Goal: Task Accomplishment & Management: Complete application form

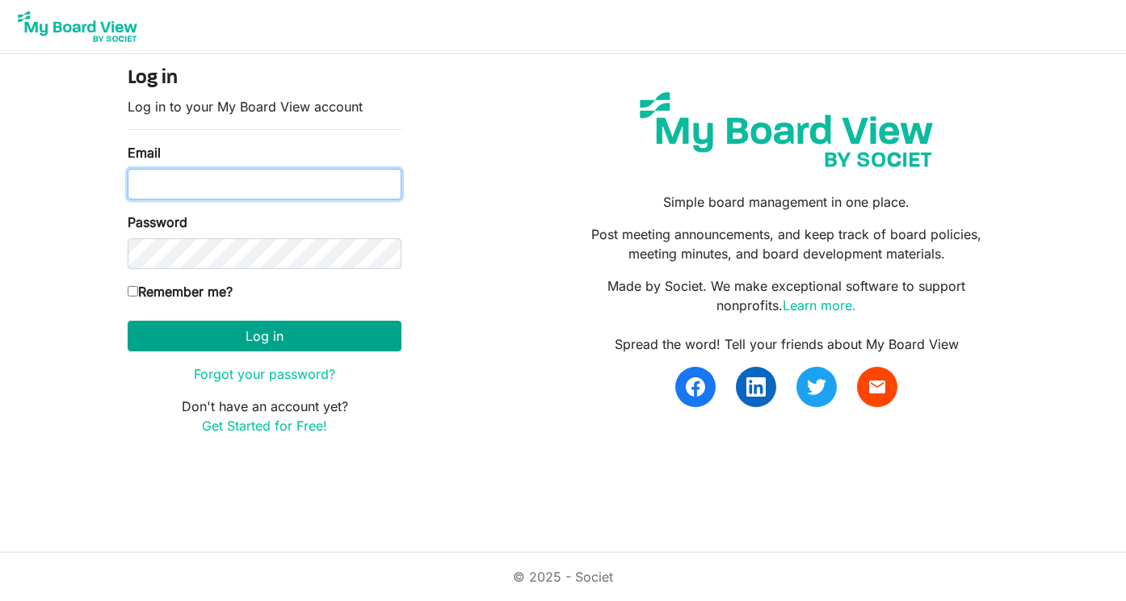
type input "programs@lgbtcenterofreading.com"
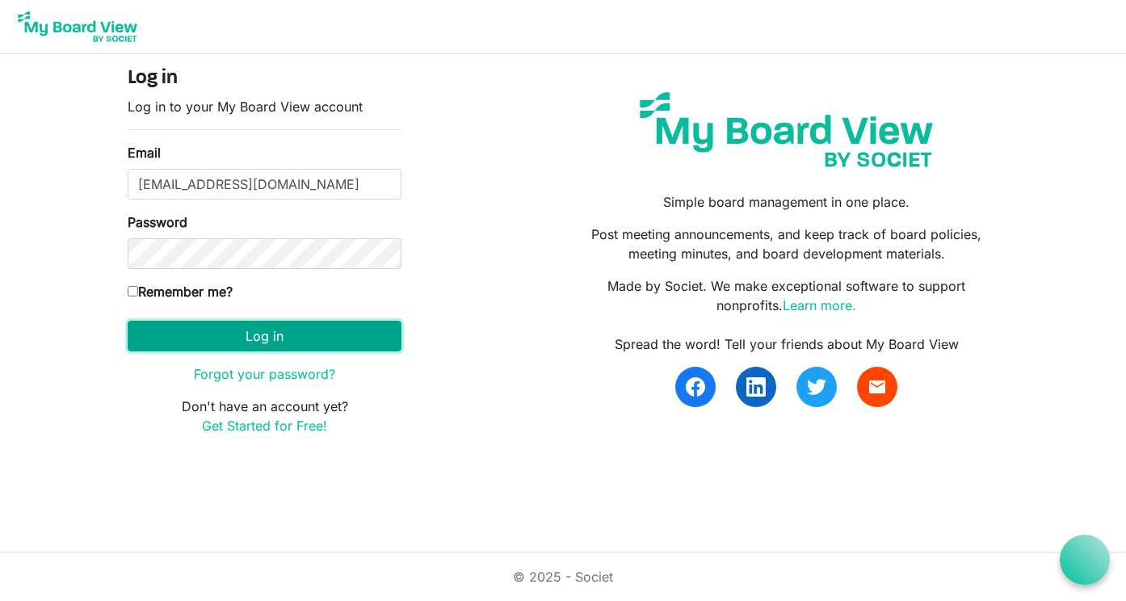
click at [274, 339] on button "Log in" at bounding box center [265, 336] width 274 height 31
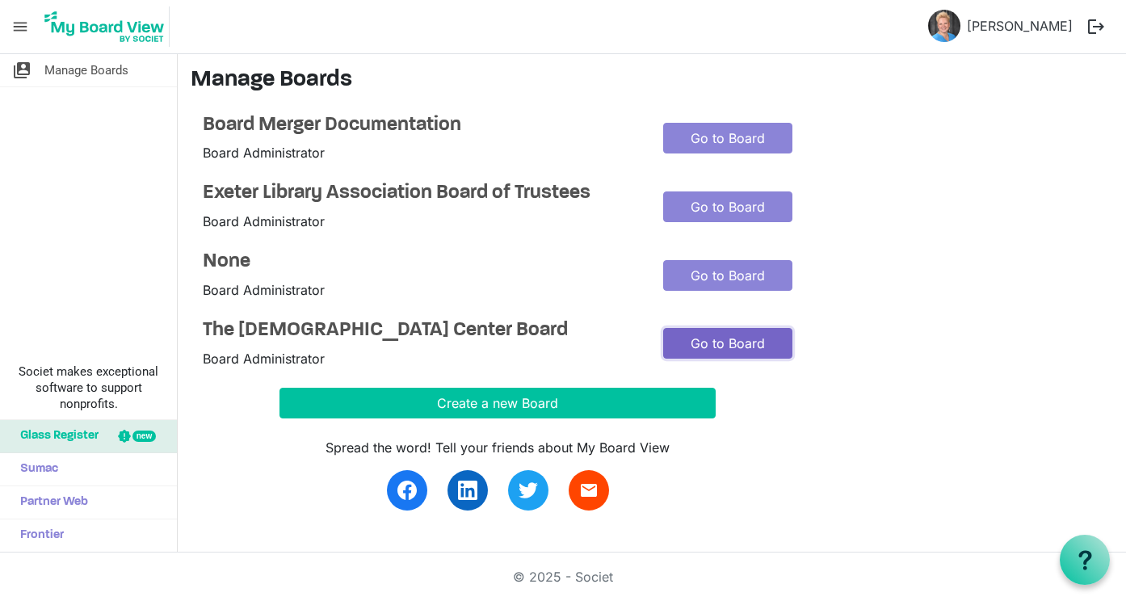
click at [682, 342] on link "Go to Board" at bounding box center [727, 343] width 129 height 31
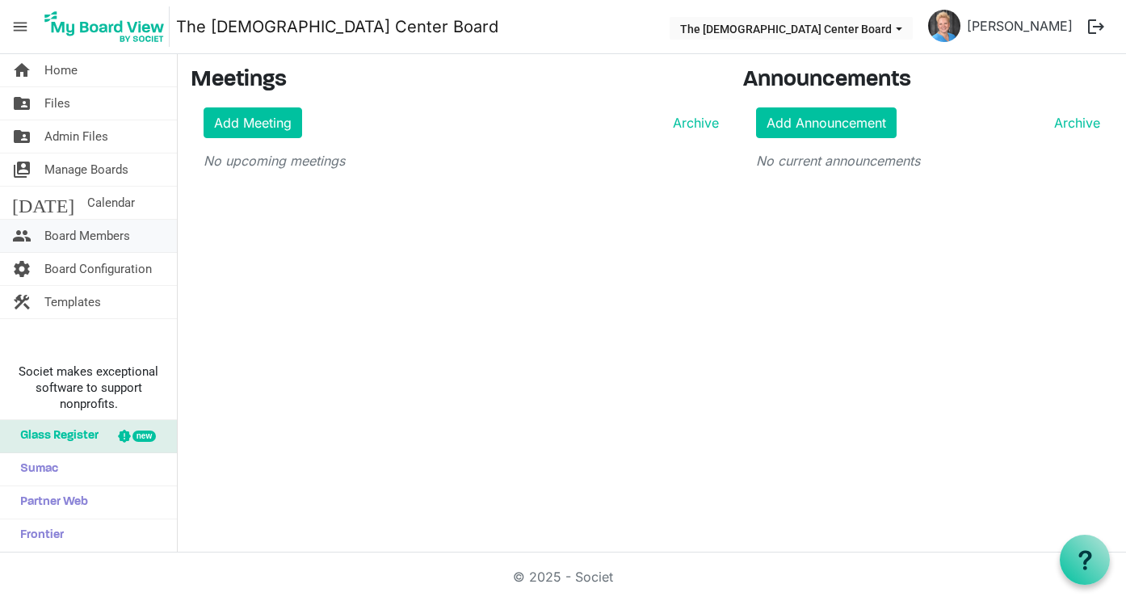
click at [61, 234] on span "Board Members" at bounding box center [87, 236] width 86 height 32
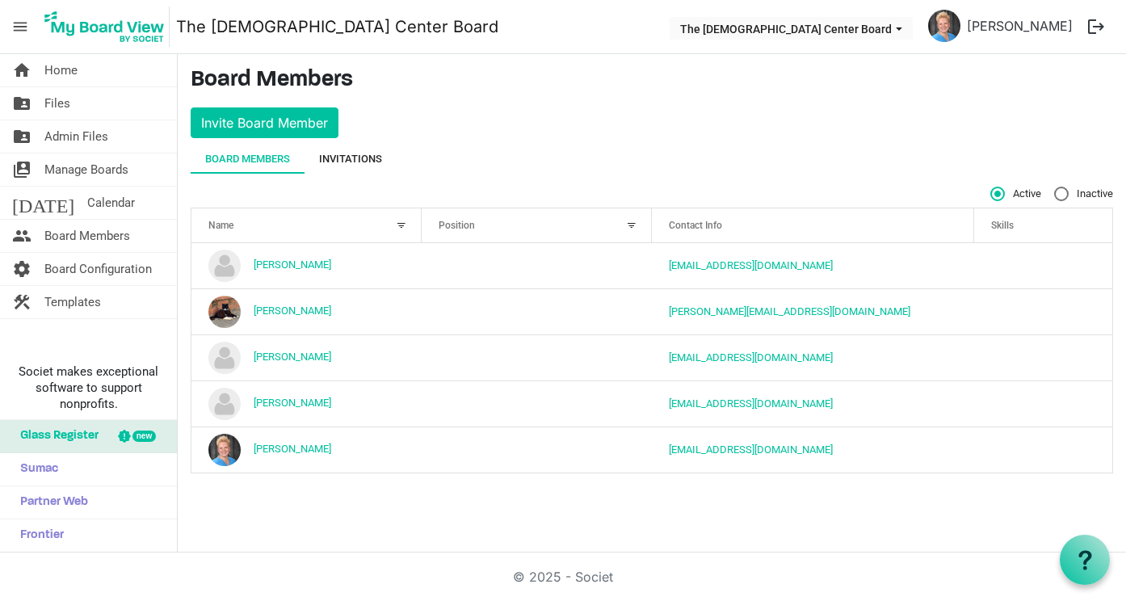
click at [334, 153] on div "Invitations" at bounding box center [350, 159] width 63 height 16
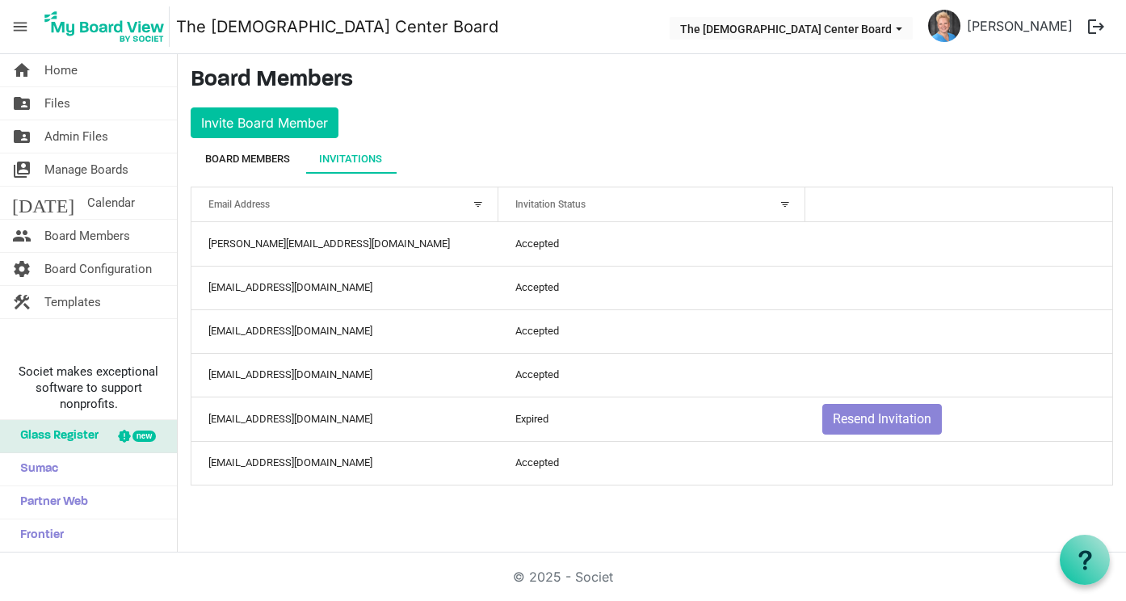
click at [271, 162] on div "Board Members" at bounding box center [247, 159] width 85 height 16
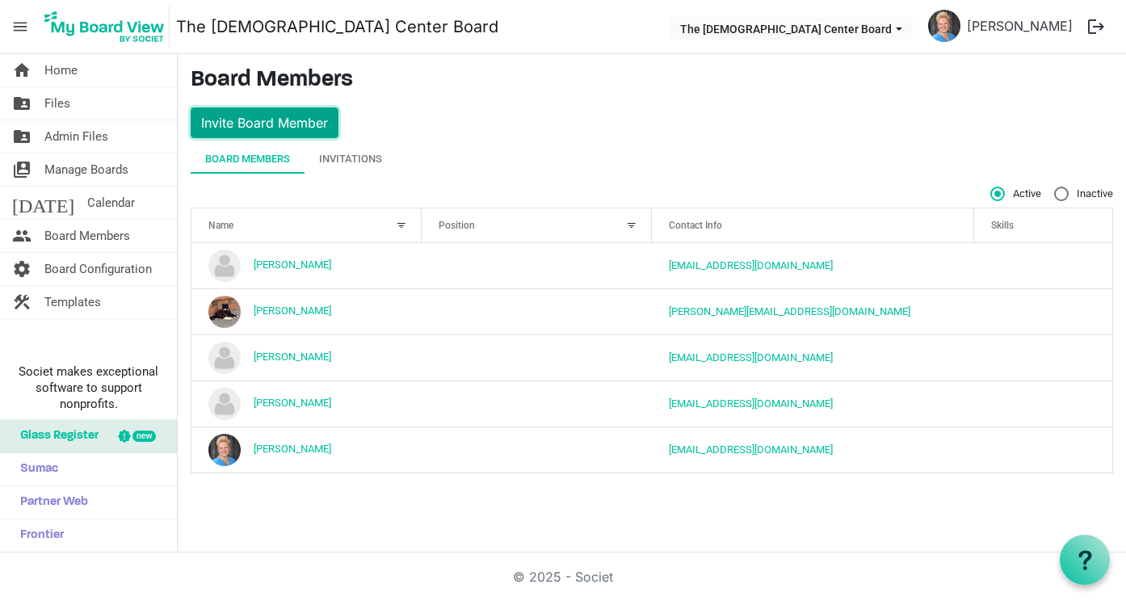
click at [271, 117] on button "Invite Board Member" at bounding box center [265, 122] width 148 height 31
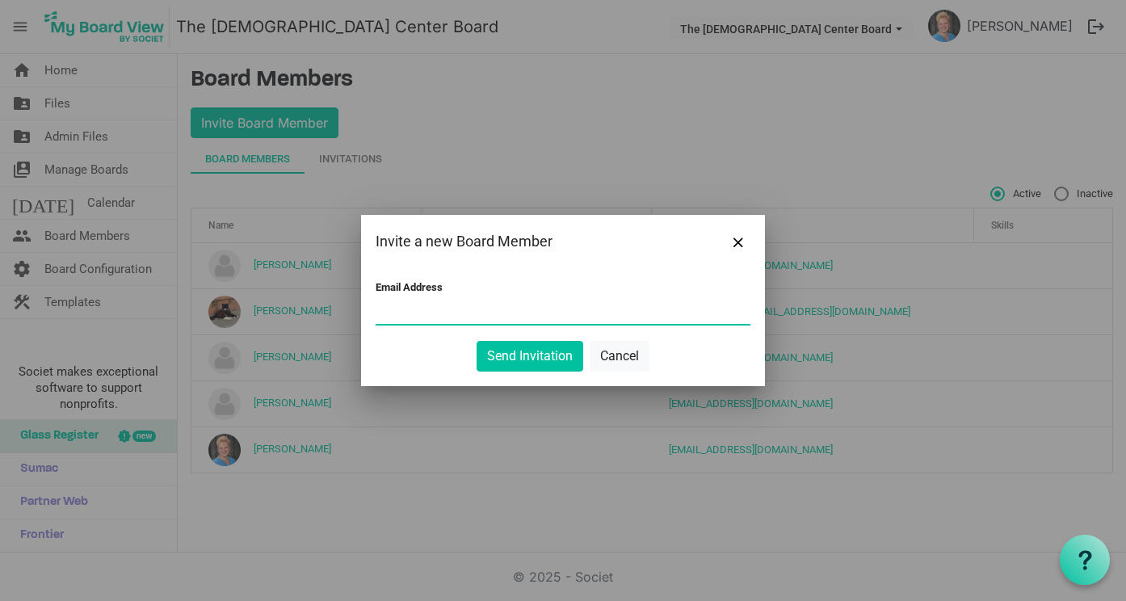
click at [383, 305] on input "Email Address" at bounding box center [563, 312] width 375 height 24
paste input "clairemariecummings"
type input "clairemariecummings@gmail.com"
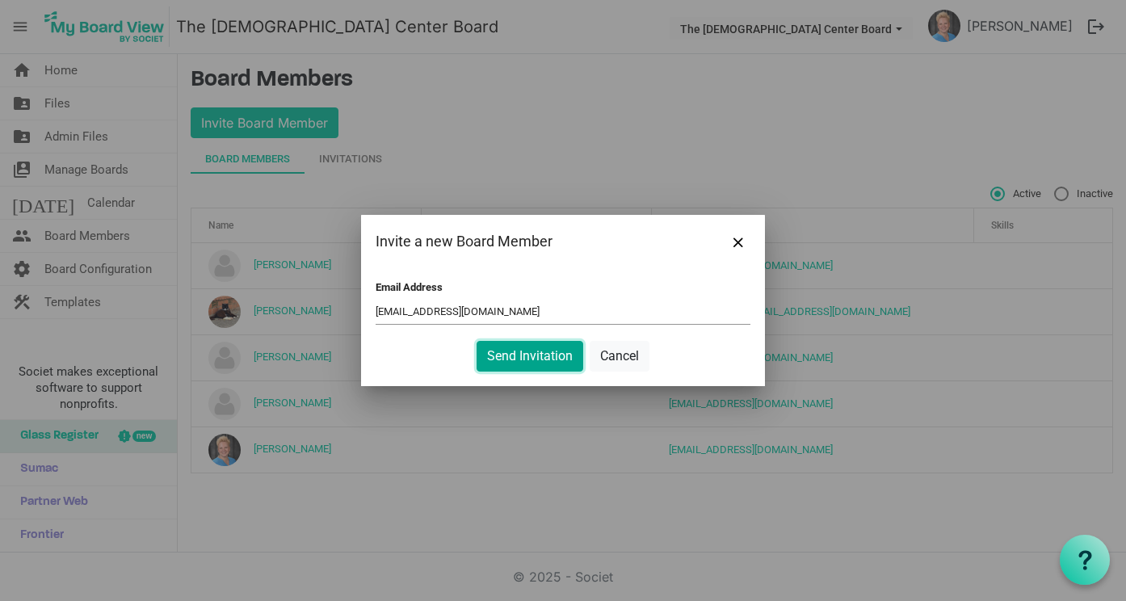
click at [540, 355] on button "Send Invitation" at bounding box center [530, 356] width 107 height 31
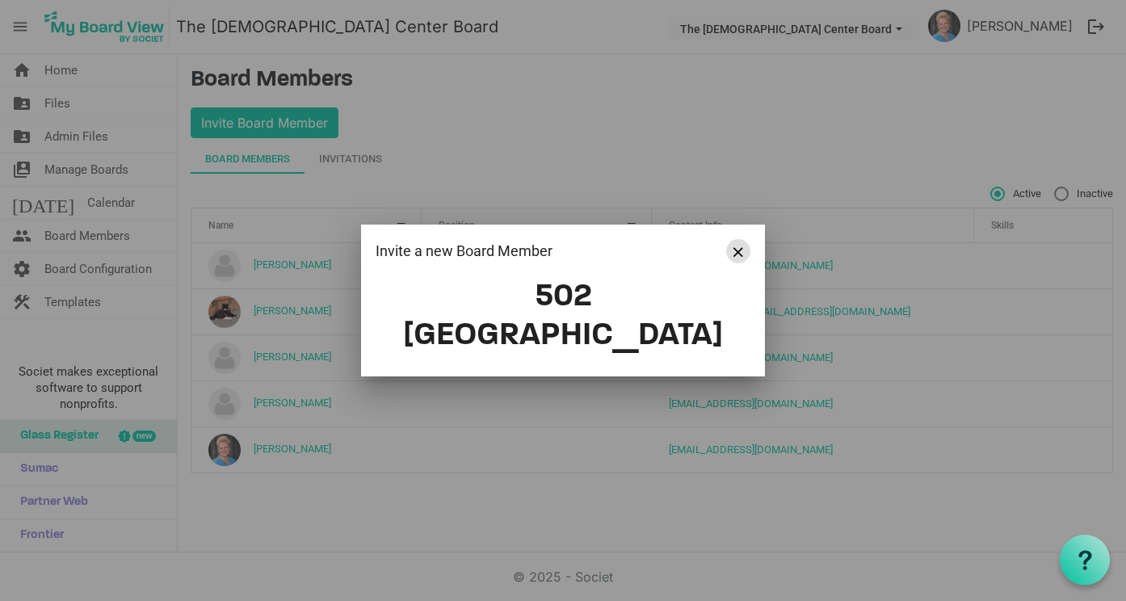
click at [743, 263] on button "Close" at bounding box center [738, 251] width 24 height 24
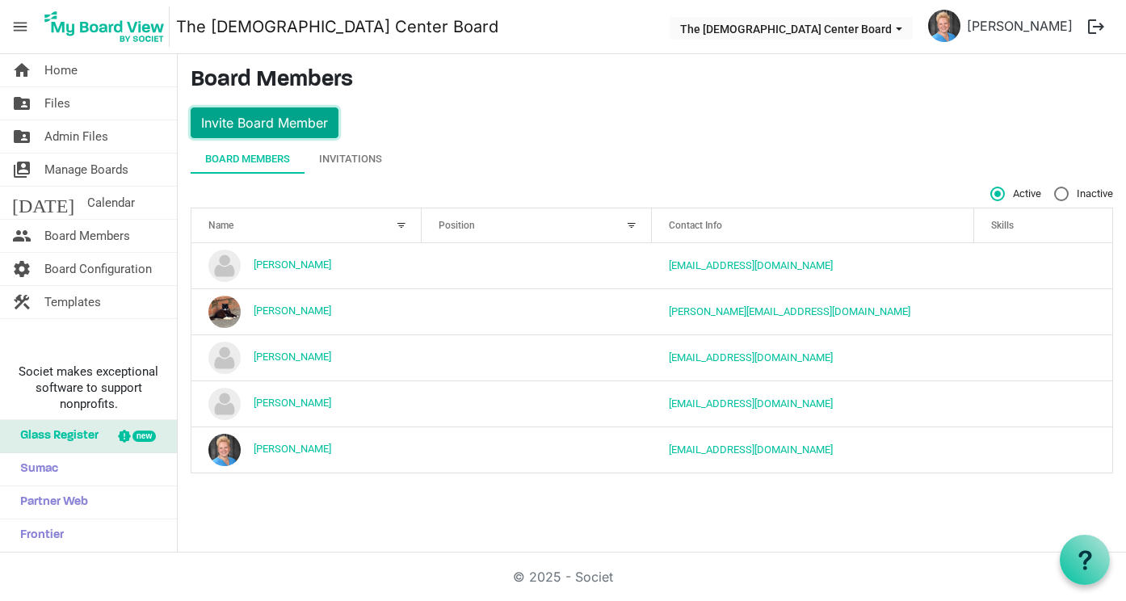
click at [255, 109] on button "Invite Board Member" at bounding box center [265, 122] width 148 height 31
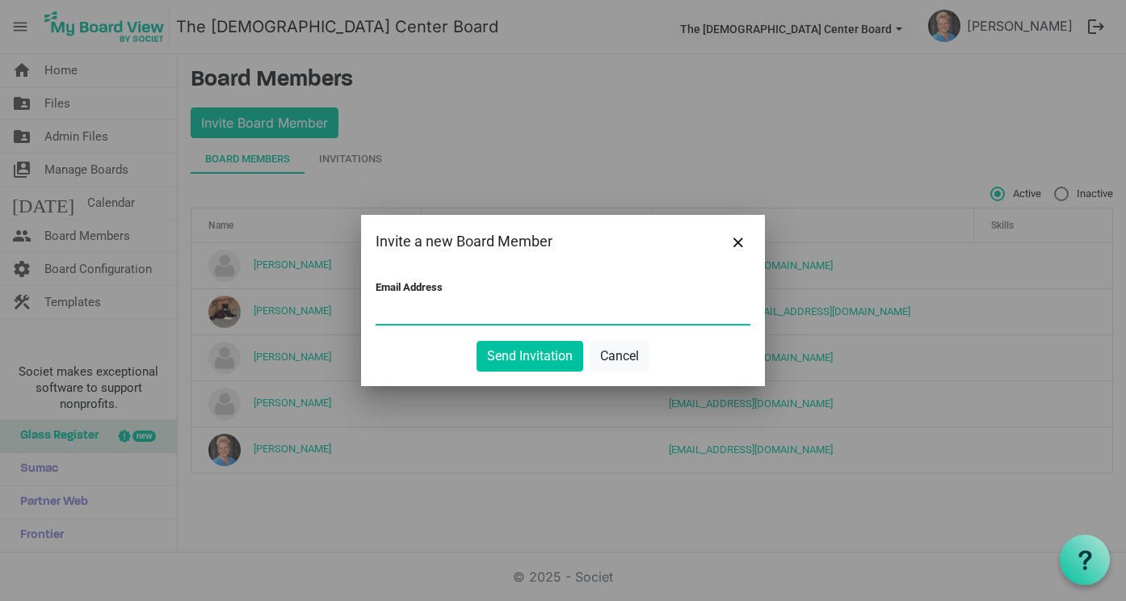
paste input "clairemariecummings@gmail.com"
type input "clairemariecummings@gmail.com"
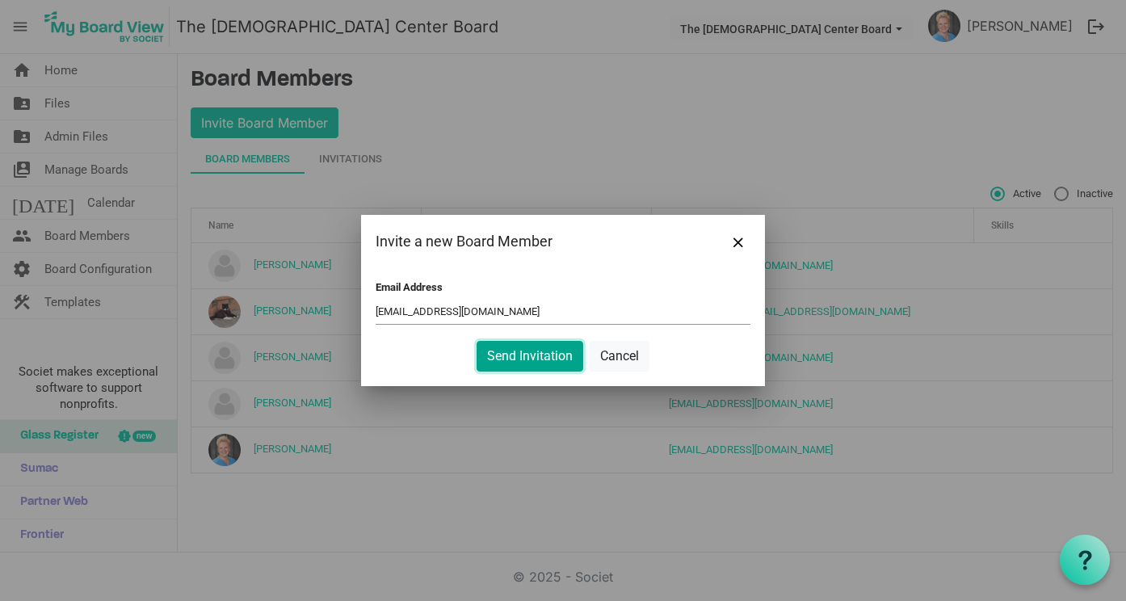
click at [557, 363] on button "Send Invitation" at bounding box center [530, 356] width 107 height 31
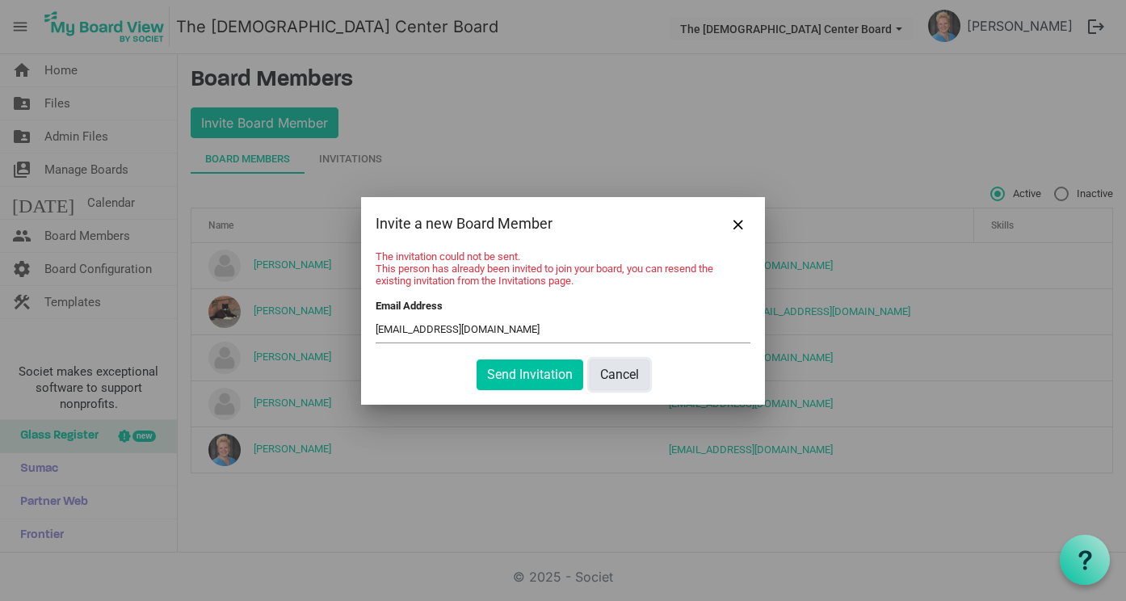
click at [611, 378] on button "Cancel" at bounding box center [620, 375] width 60 height 31
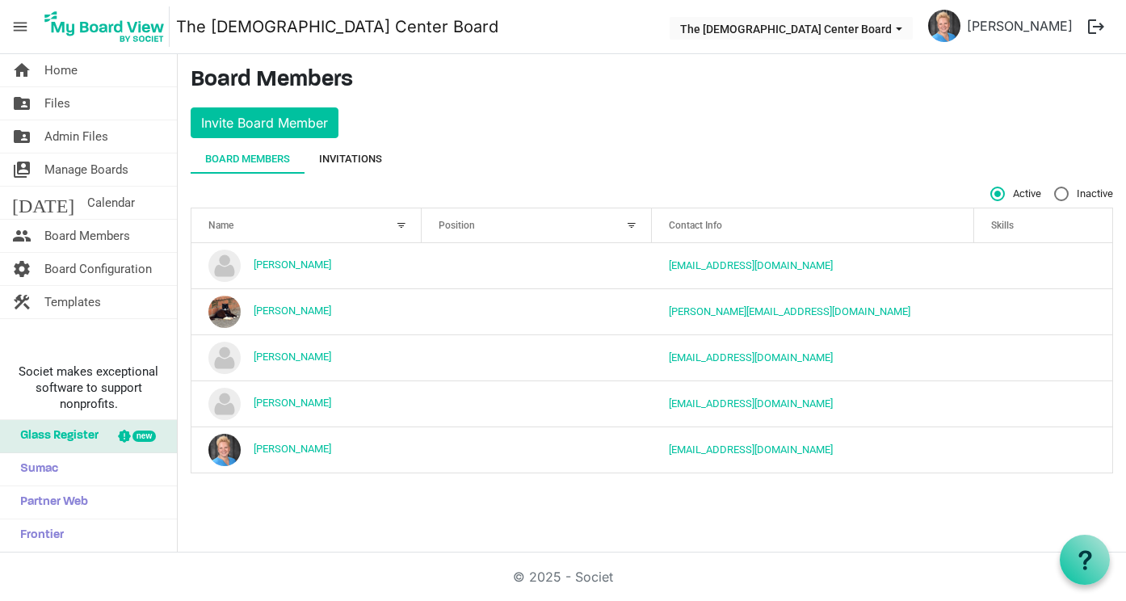
click at [351, 158] on div "Invitations" at bounding box center [350, 159] width 63 height 16
click at [338, 157] on div "Invitations" at bounding box center [350, 159] width 63 height 16
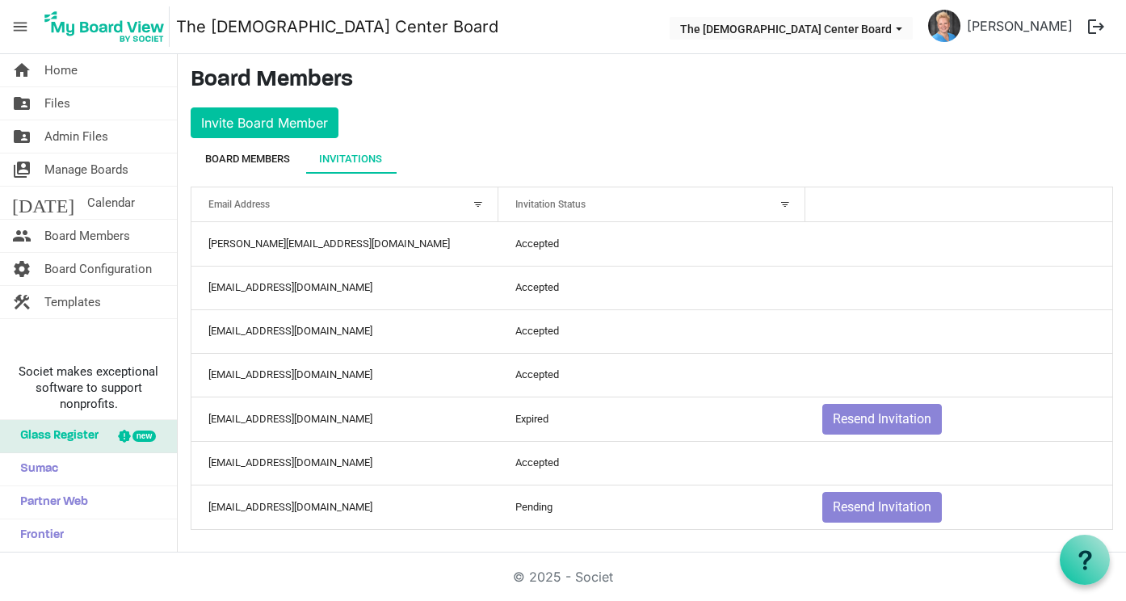
click at [254, 165] on div "Board Members" at bounding box center [247, 159] width 85 height 16
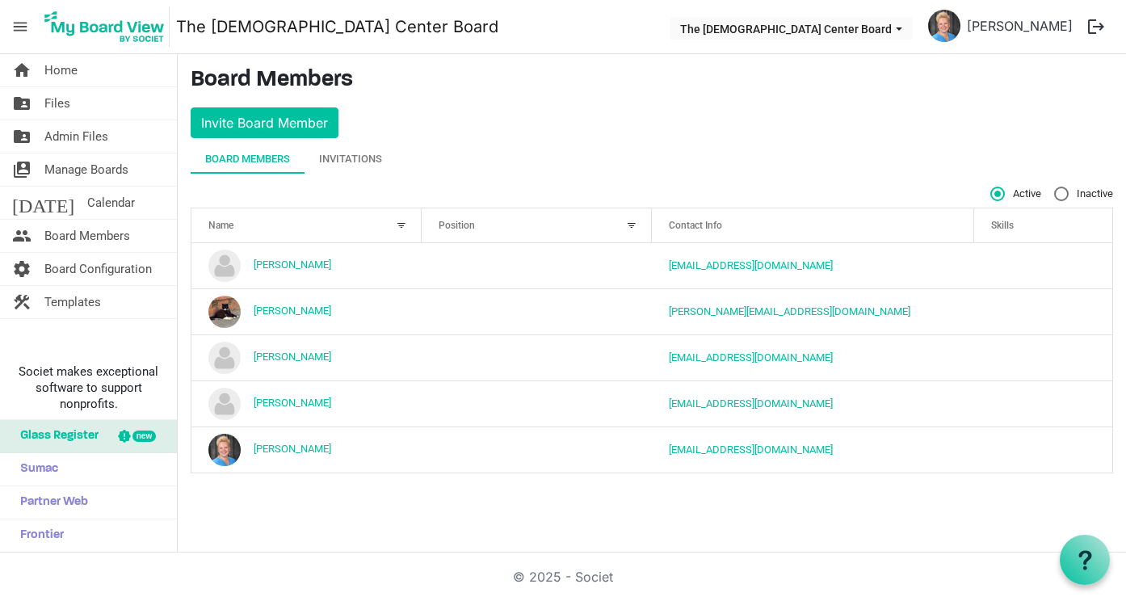
click at [1058, 194] on label "Inactive" at bounding box center [1083, 194] width 59 height 15
click at [1055, 187] on input "Inactive" at bounding box center [1054, 187] width 1 height 1
radio input "true"
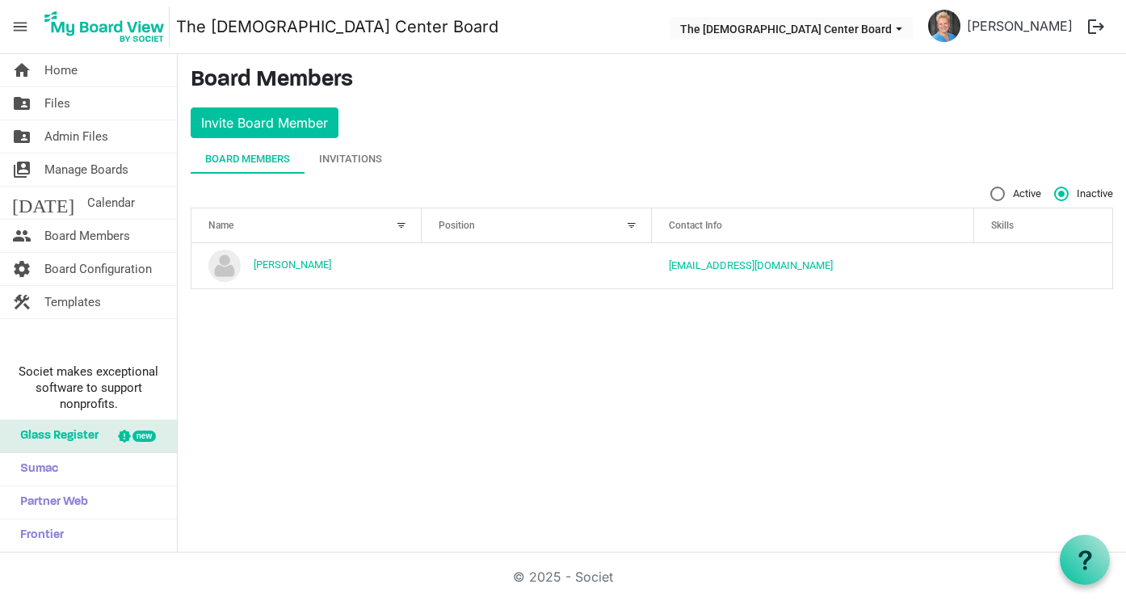
click at [995, 196] on label "Active" at bounding box center [1015, 194] width 51 height 15
click at [991, 187] on input "Active" at bounding box center [990, 187] width 1 height 1
radio input "true"
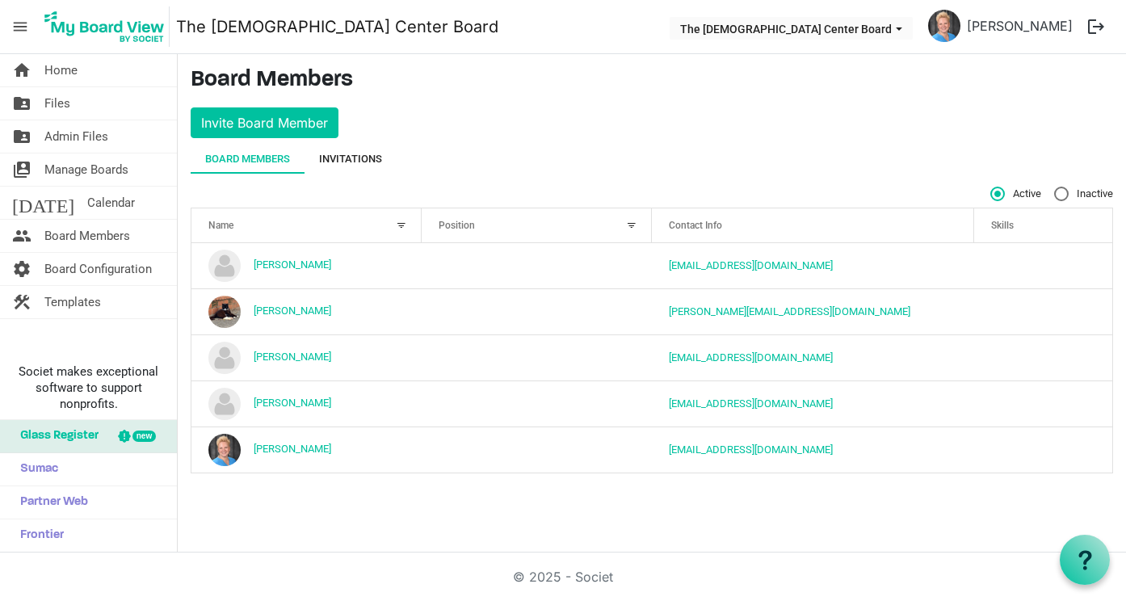
click at [334, 159] on div "Invitations" at bounding box center [350, 159] width 63 height 16
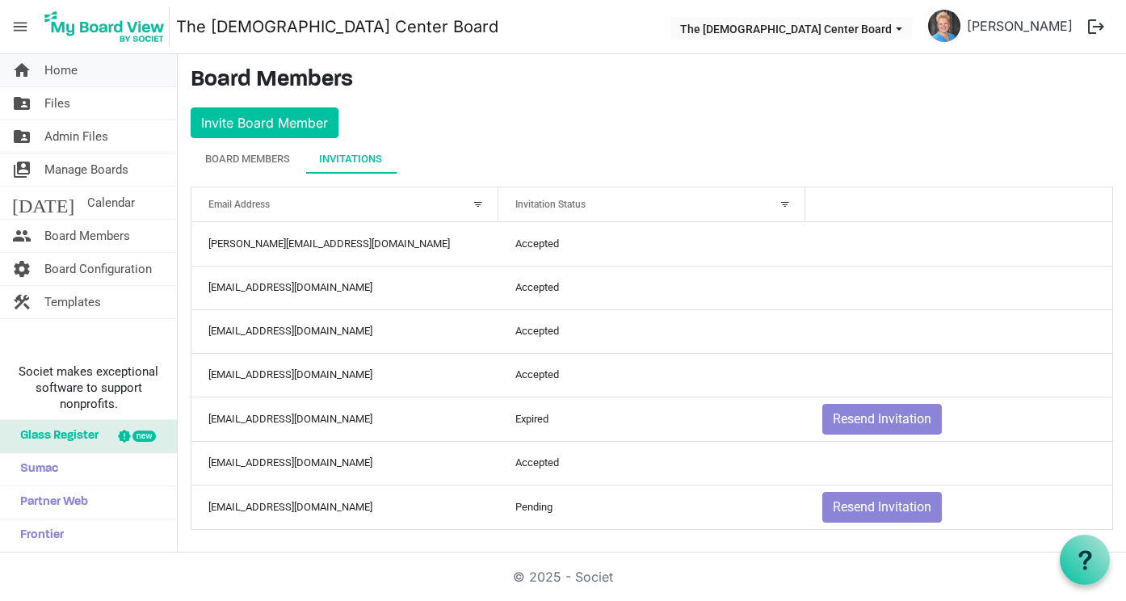
click at [53, 74] on span "Home" at bounding box center [60, 70] width 33 height 32
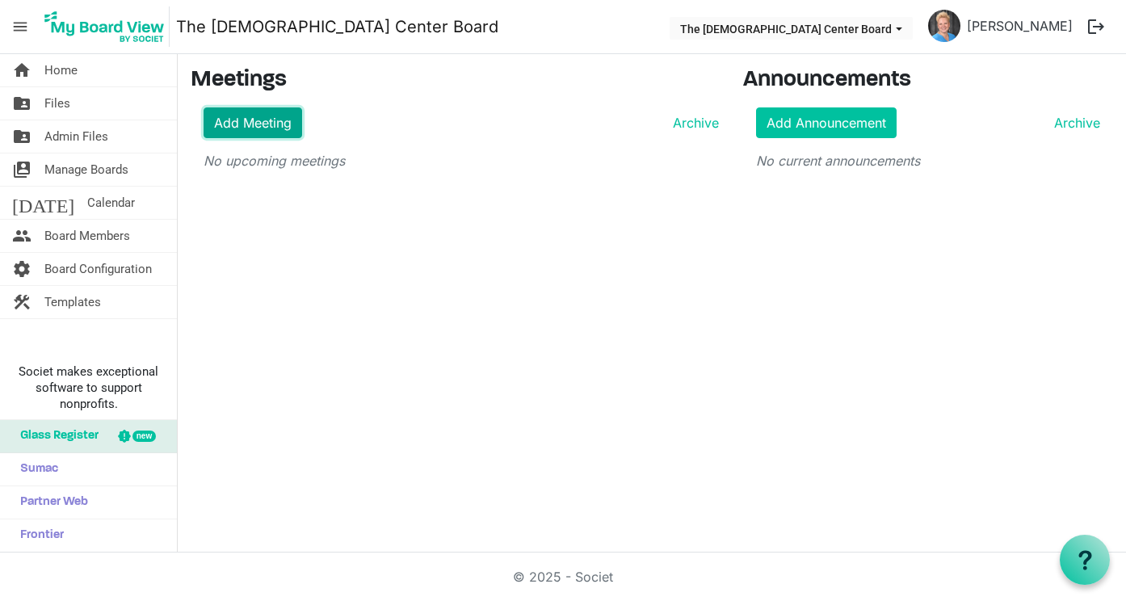
click at [245, 121] on link "Add Meeting" at bounding box center [253, 122] width 99 height 31
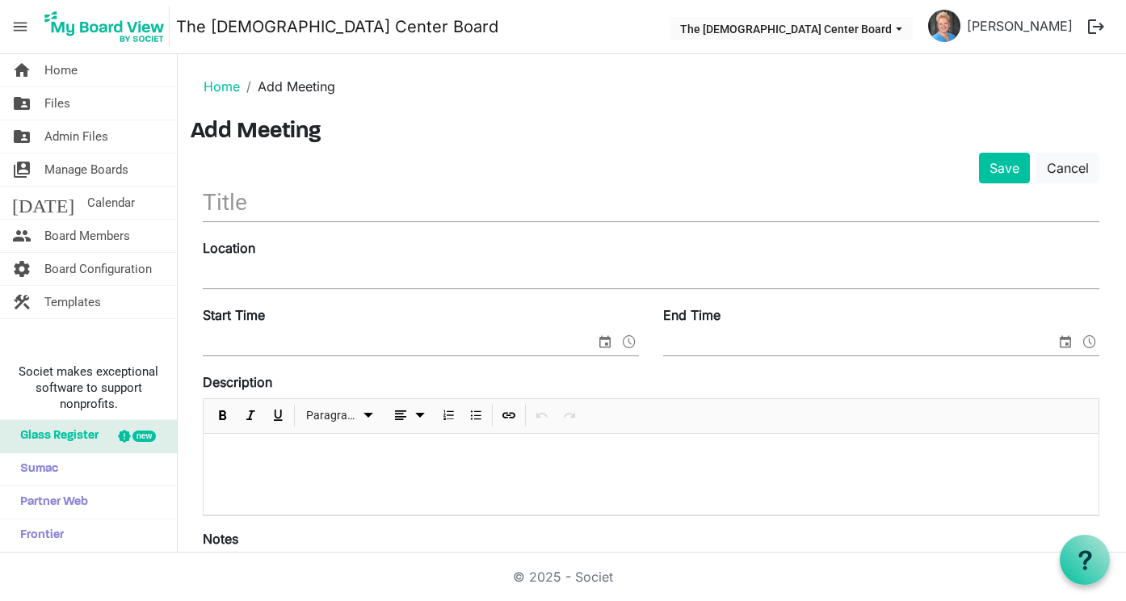
click at [233, 207] on input "text" at bounding box center [651, 202] width 897 height 38
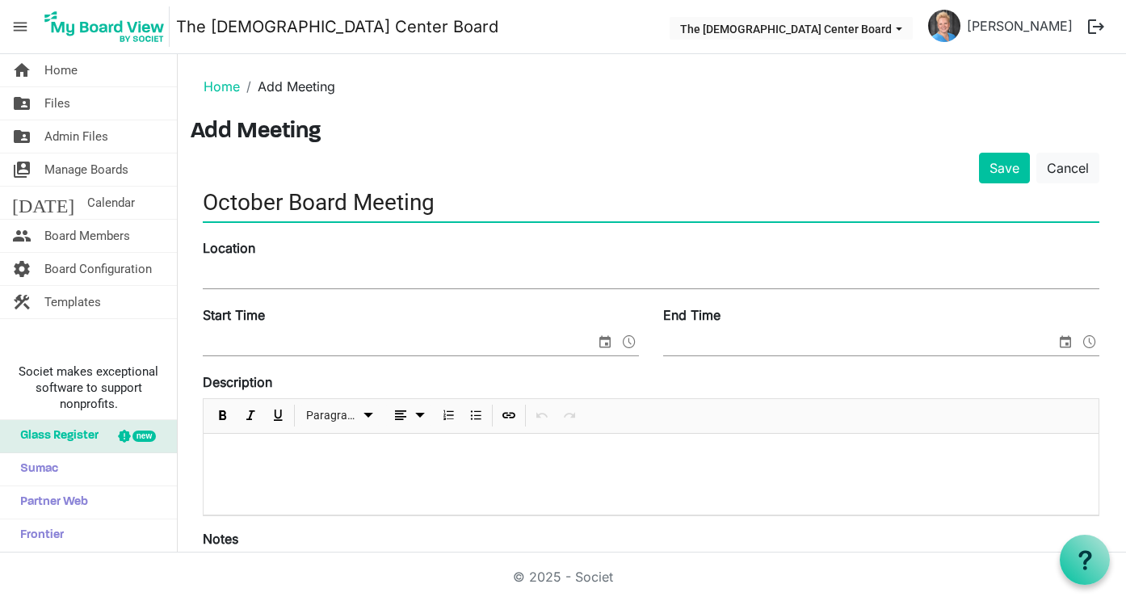
type input "October Board Meeting"
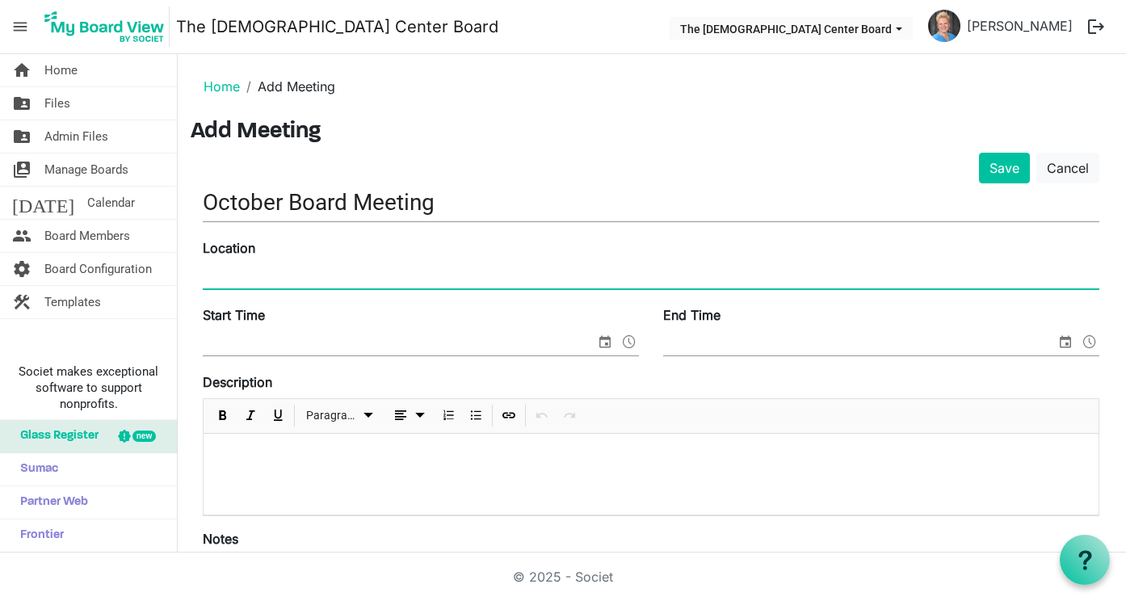
click at [212, 276] on input "Location" at bounding box center [651, 276] width 897 height 24
type input "[STREET_ADDRESS]"
click at [267, 347] on input "Start Time" at bounding box center [399, 343] width 393 height 24
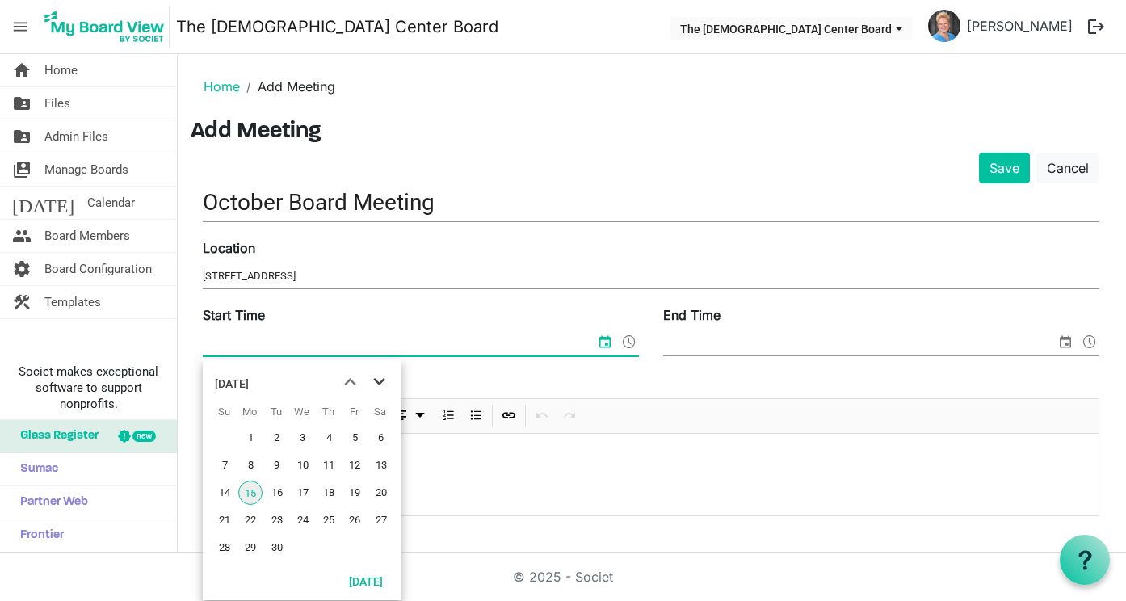
click at [379, 381] on span "next month" at bounding box center [379, 382] width 28 height 29
click at [279, 494] on span "14" at bounding box center [277, 493] width 24 height 24
click at [600, 343] on span "select" at bounding box center [604, 341] width 19 height 21
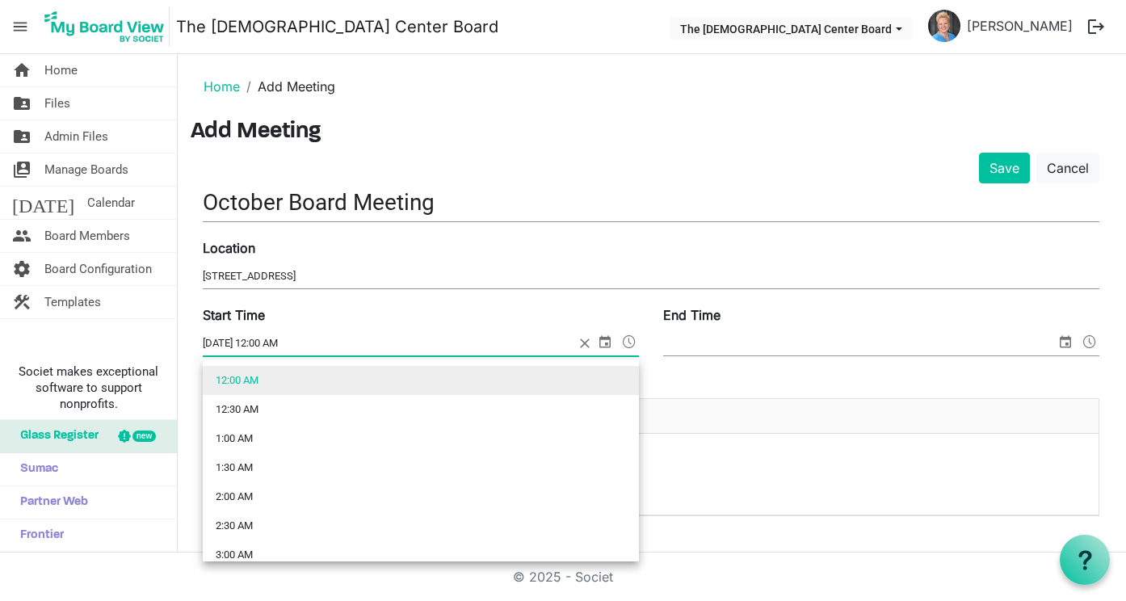
click at [629, 341] on span at bounding box center [629, 341] width 19 height 21
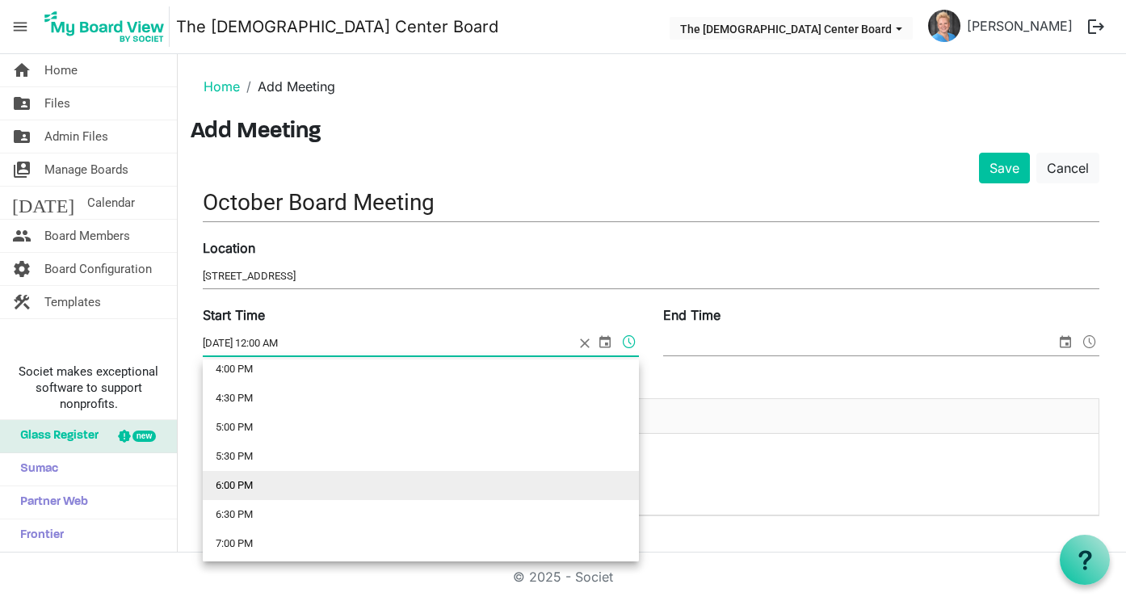
click at [233, 487] on li "6:00 PM" at bounding box center [421, 485] width 436 height 29
type input "10/14/2025 6:00 PM"
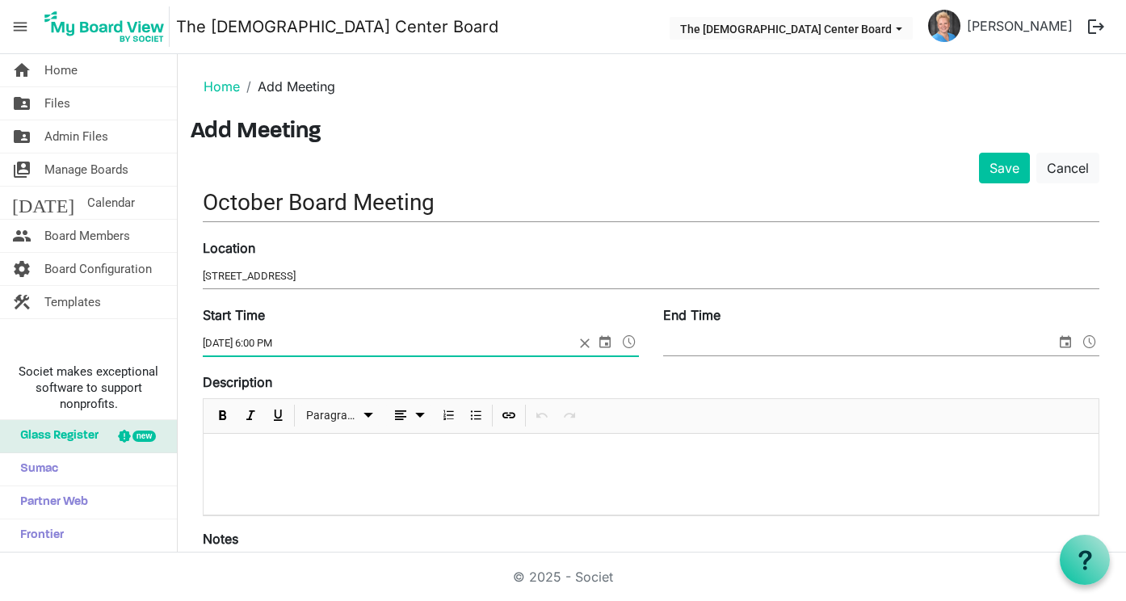
click at [1066, 340] on span "select" at bounding box center [1065, 341] width 19 height 21
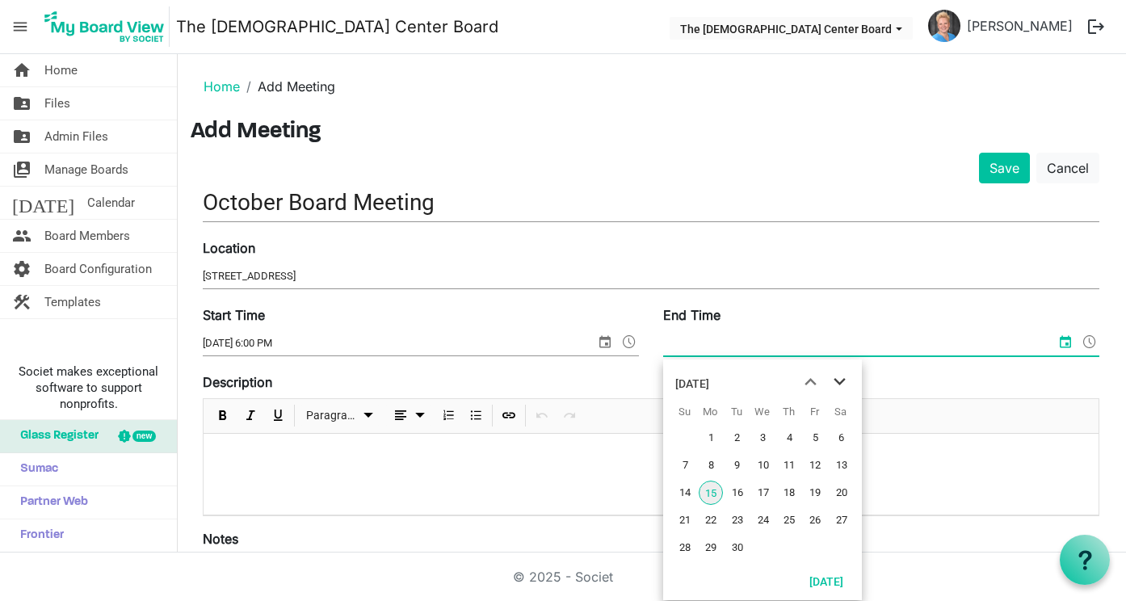
click at [838, 376] on span "next month" at bounding box center [840, 382] width 28 height 29
click at [735, 491] on span "14" at bounding box center [737, 493] width 24 height 24
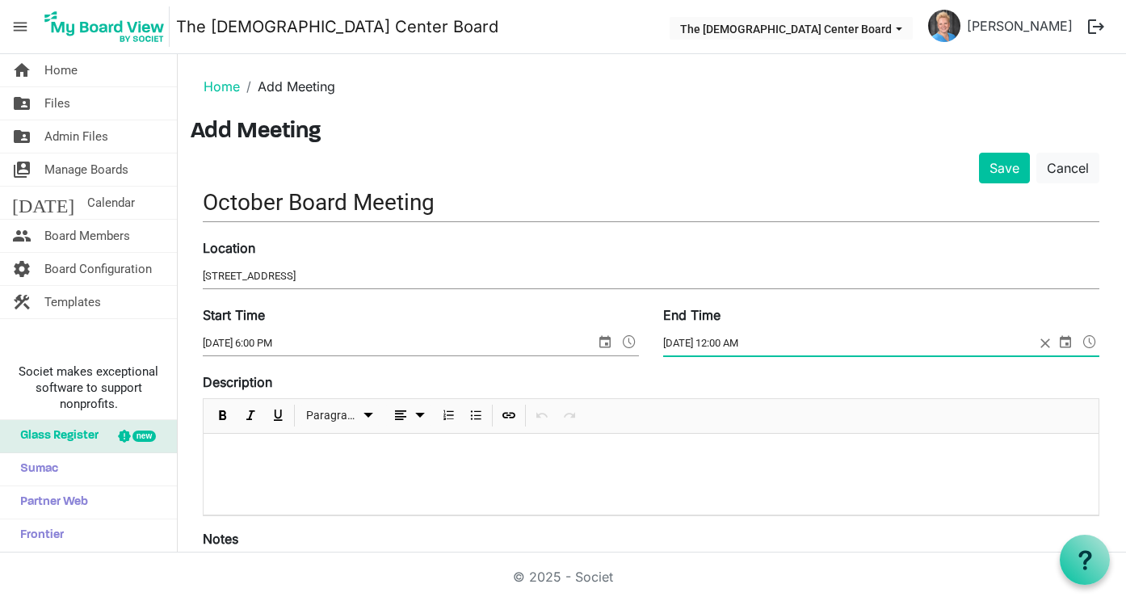
click at [1089, 339] on span at bounding box center [1089, 341] width 19 height 21
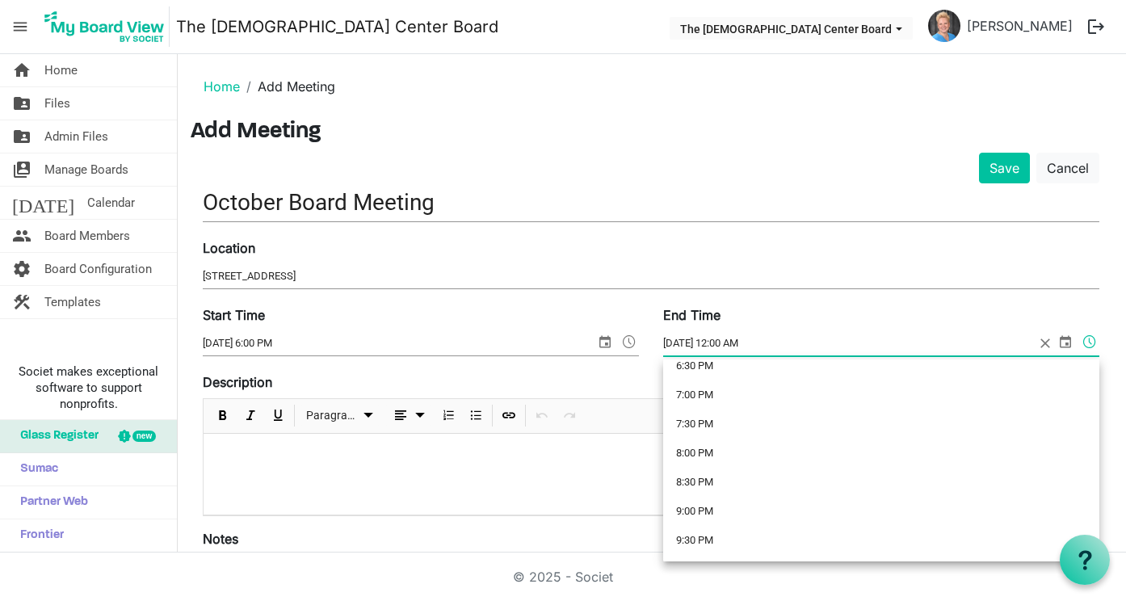
scroll to position [1091, 0]
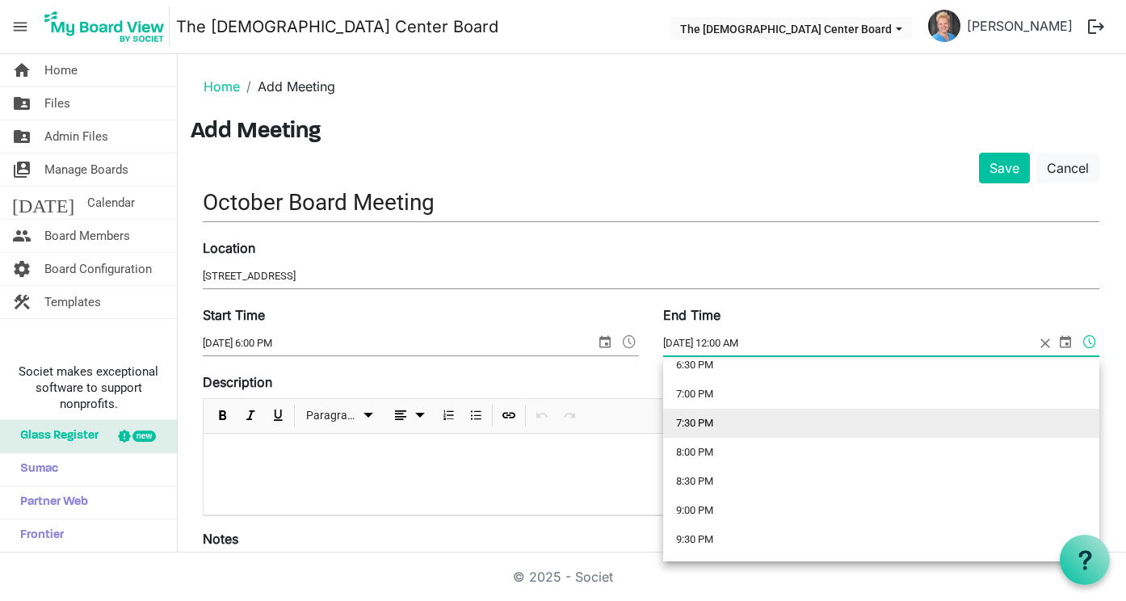
click at [700, 427] on li "7:30 PM" at bounding box center [881, 423] width 436 height 29
type input "10/14/2025 7:30 PM"
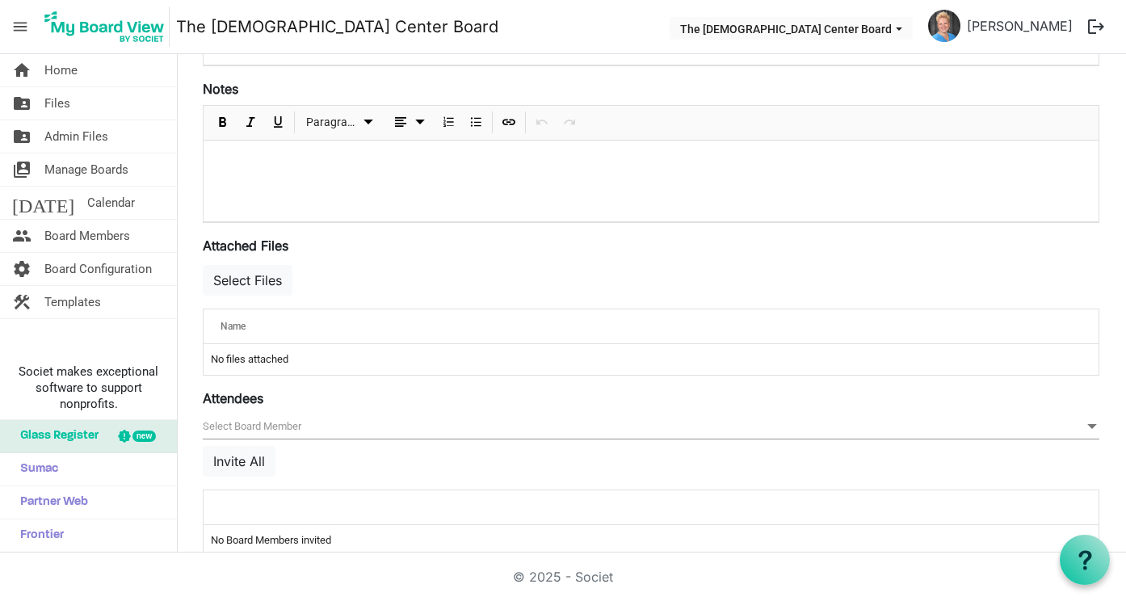
scroll to position [480, 0]
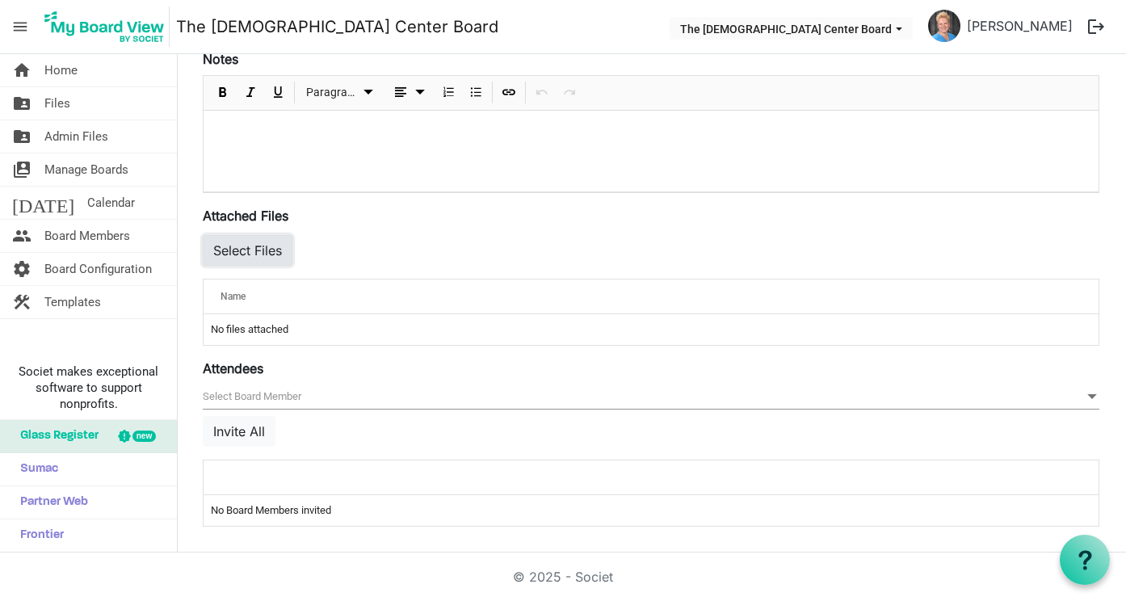
click at [268, 249] on button "Select Files" at bounding box center [248, 250] width 90 height 31
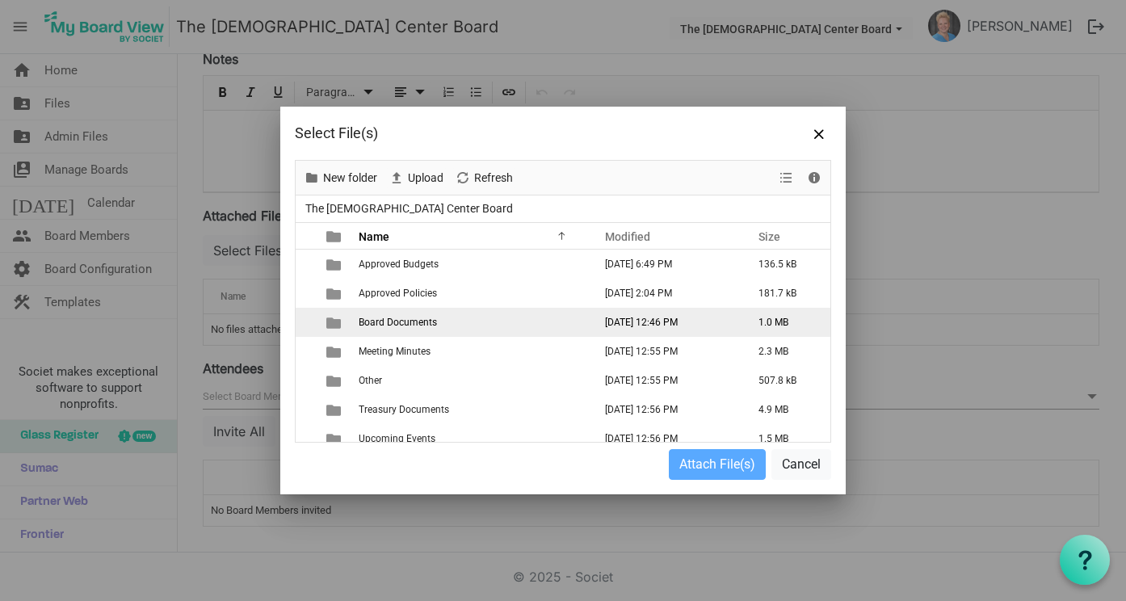
scroll to position [11, 0]
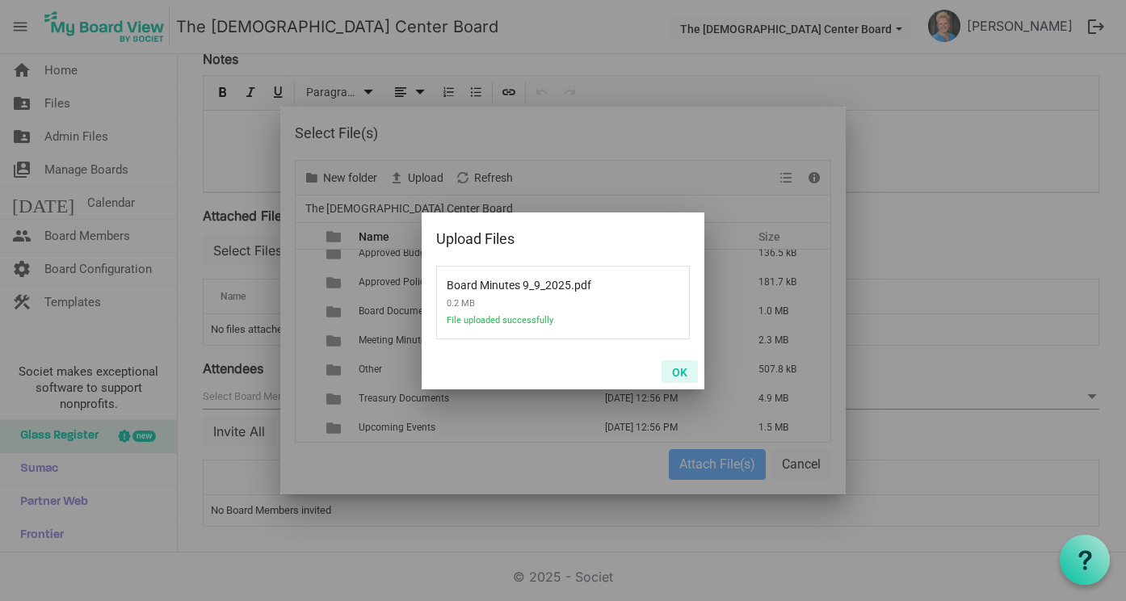
click at [676, 373] on button "OK" at bounding box center [680, 371] width 36 height 23
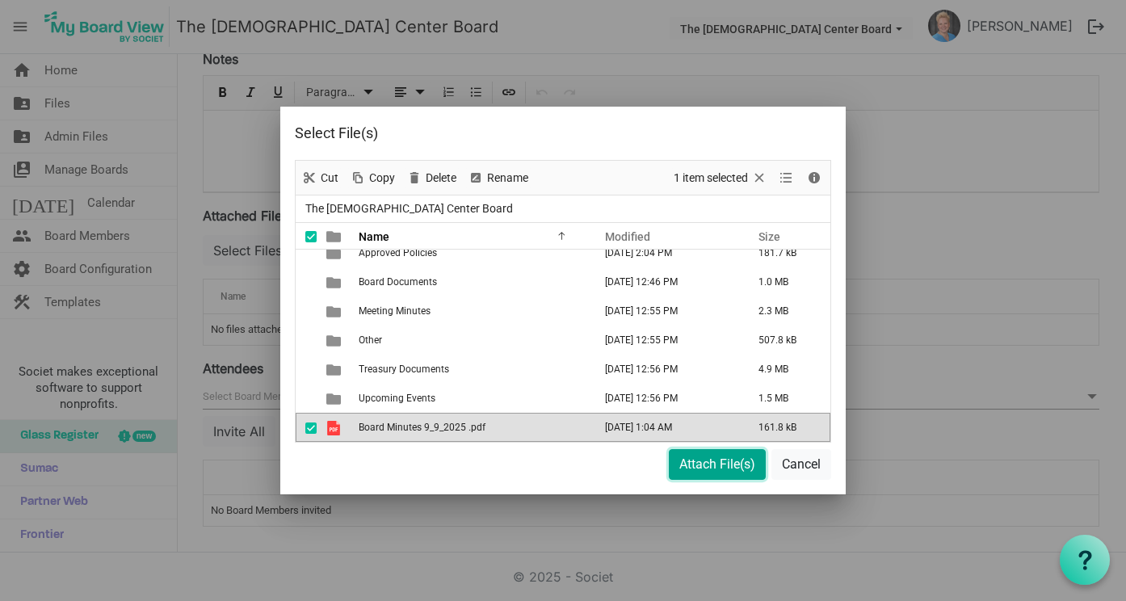
click at [697, 466] on button "Attach File(s)" at bounding box center [717, 464] width 97 height 31
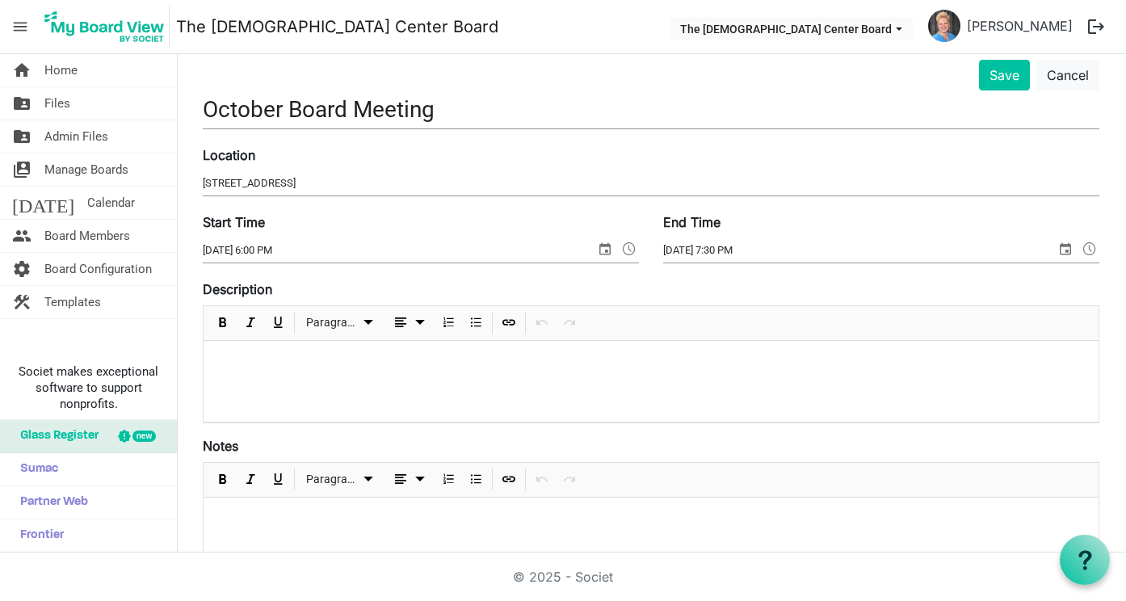
scroll to position [0, 0]
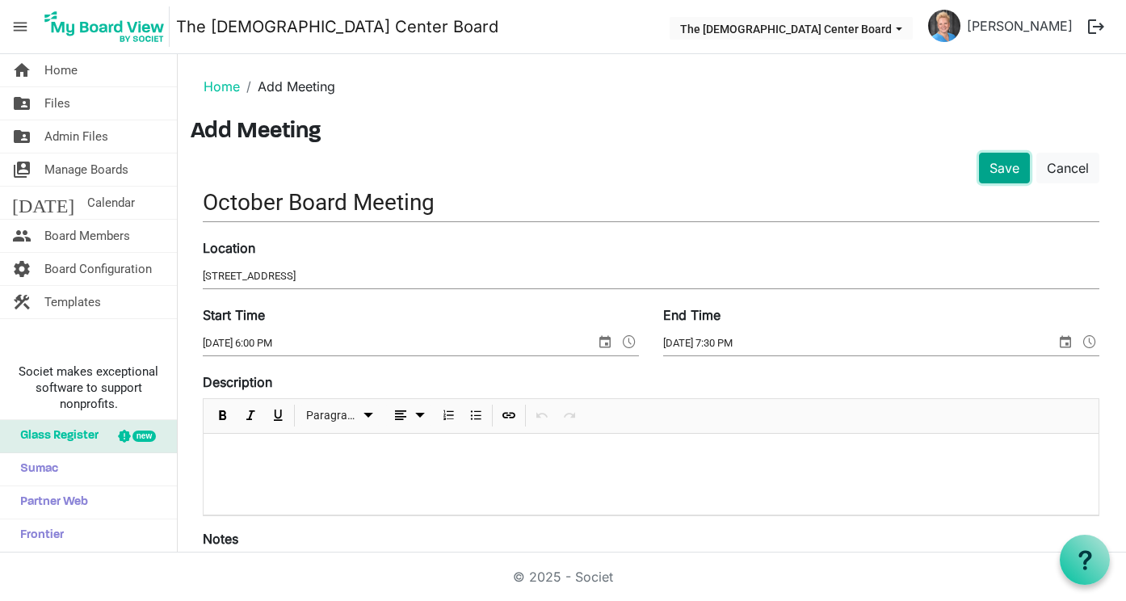
click at [1003, 171] on button "Save" at bounding box center [1004, 168] width 51 height 31
